Goal: Transaction & Acquisition: Register for event/course

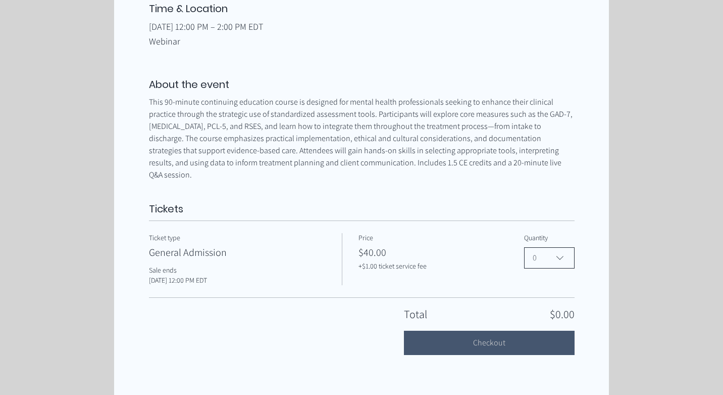
click at [543, 252] on span "0" at bounding box center [542, 258] width 19 height 12
click at [447, 211] on div "Tickets Ticket type General Admission Sale ends [DATE] 12:00 PM EDT Price $40.0…" at bounding box center [362, 278] width 426 height 153
click at [552, 255] on span "Clinically Informed: Using Assessment Tools & Outcome Measures in Everyday Ther…" at bounding box center [559, 258] width 14 height 6
click at [547, 137] on span "1" at bounding box center [549, 139] width 37 height 12
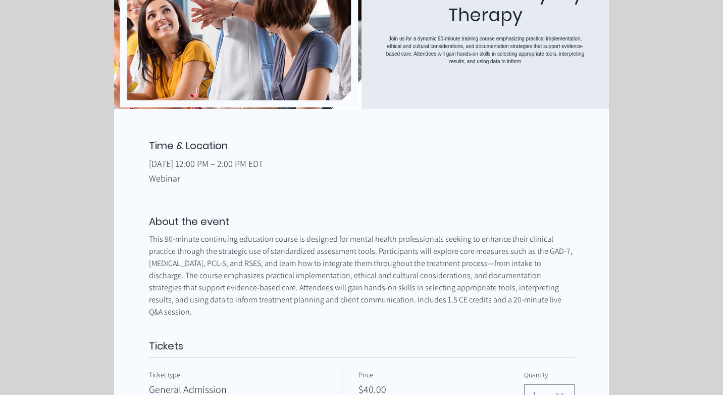
scroll to position [275, 0]
